Goal: Navigation & Orientation: Go to known website

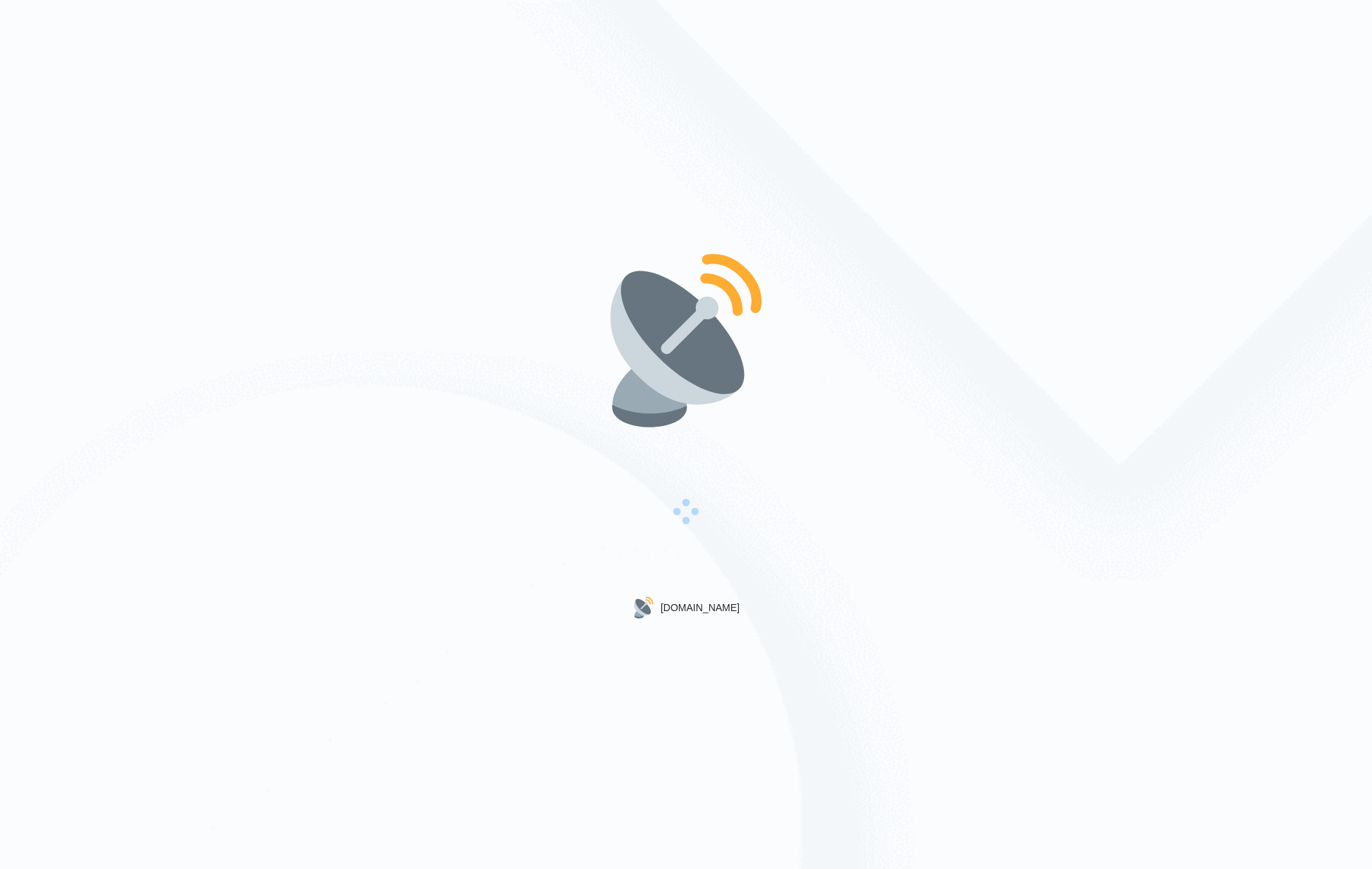
click at [162, 144] on div "[DOMAIN_NAME]" at bounding box center [686, 434] width 1372 height 869
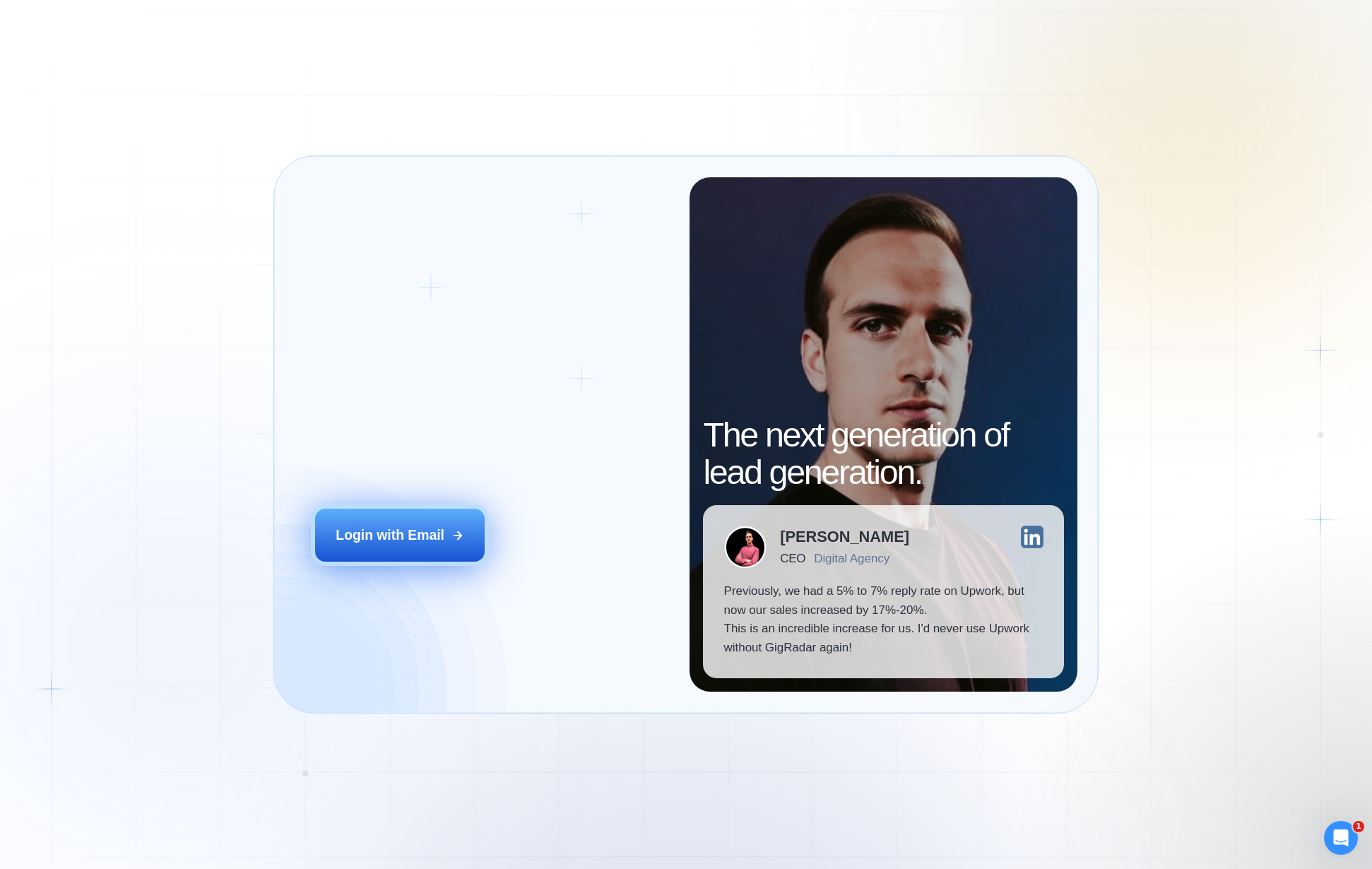
click at [438, 560] on button "Login with Email" at bounding box center [400, 535] width 170 height 53
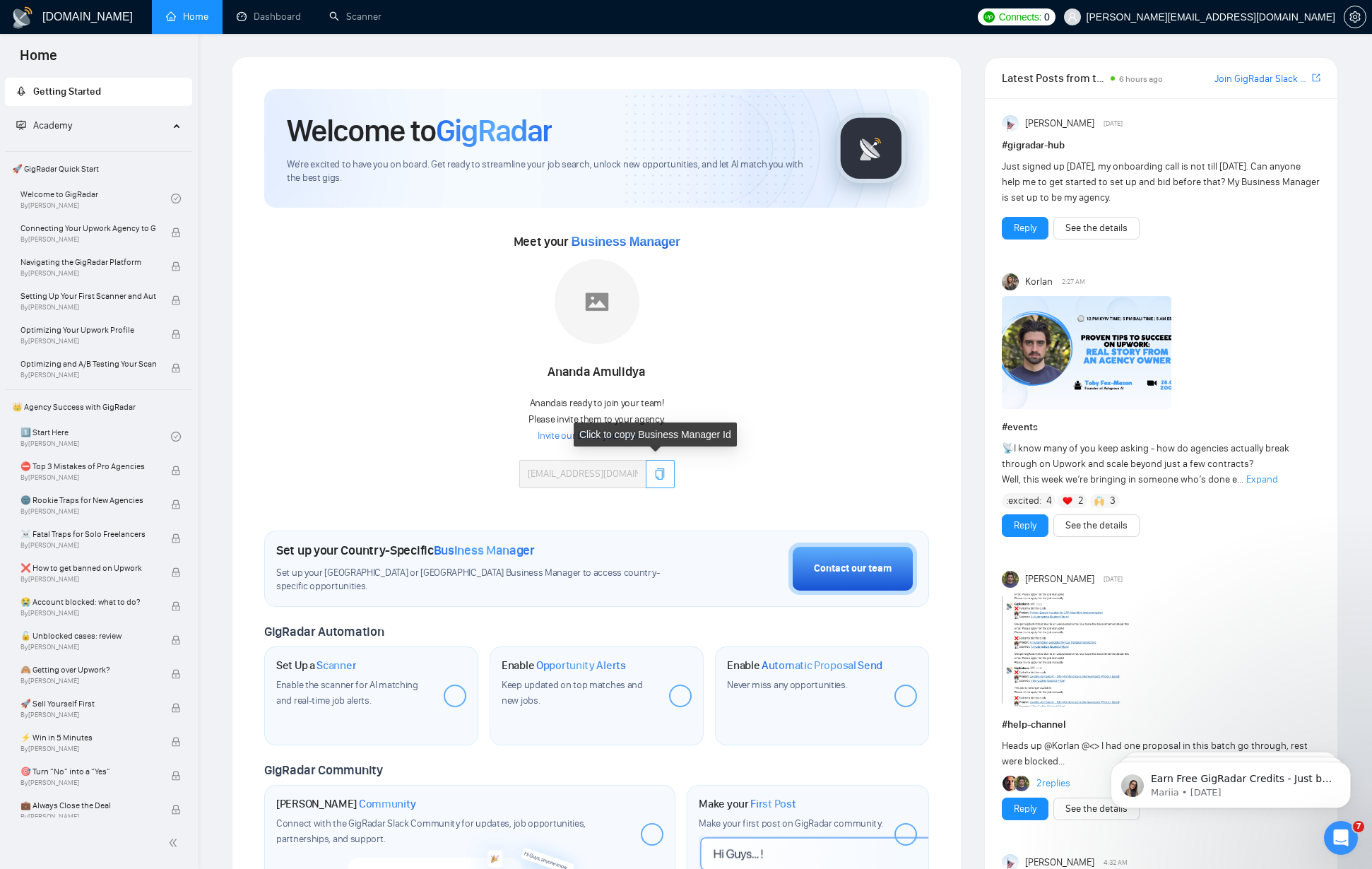
click at [654, 477] on icon "copy" at bounding box center [660, 474] width 11 height 11
